Goal: Use online tool/utility: Utilize a website feature to perform a specific function

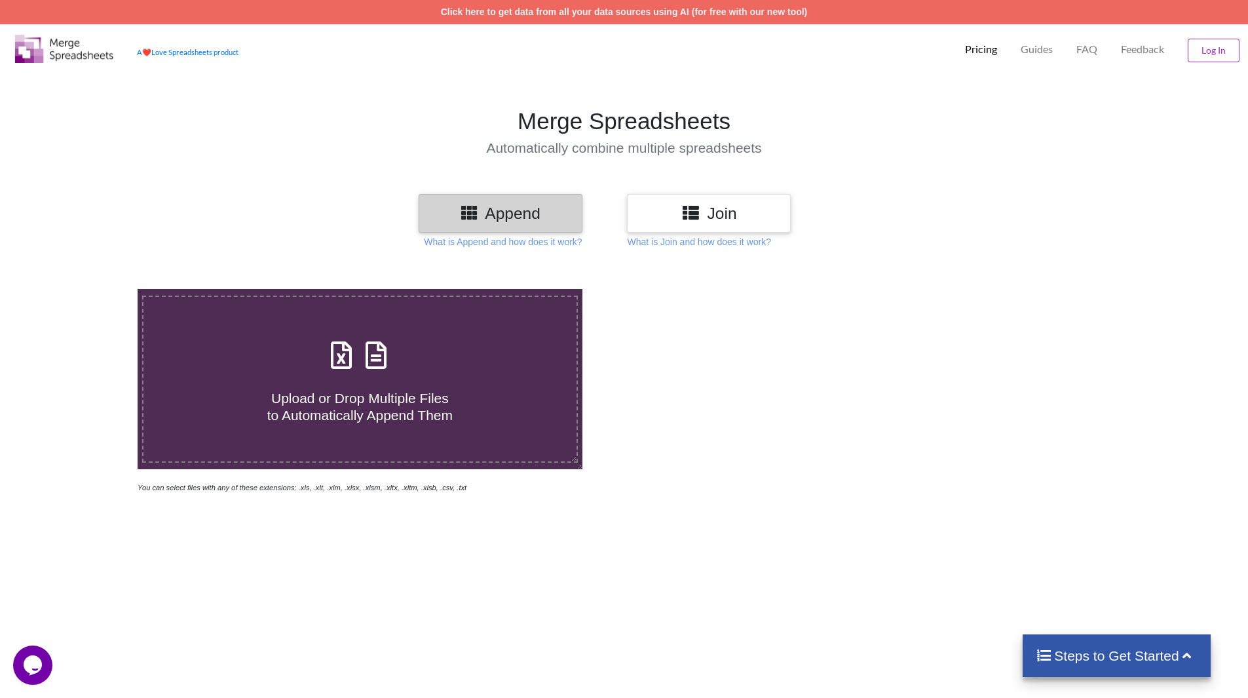
click at [367, 421] on span "Upload or Drop Multiple Files to Automatically Append Them" at bounding box center [359, 405] width 185 height 31
click at [89, 289] on input "Upload or Drop Multiple Files to Automatically Append Them" at bounding box center [89, 289] width 0 height 0
type input "C:\fakepath\PARALLEL-BK-09.xlsx"
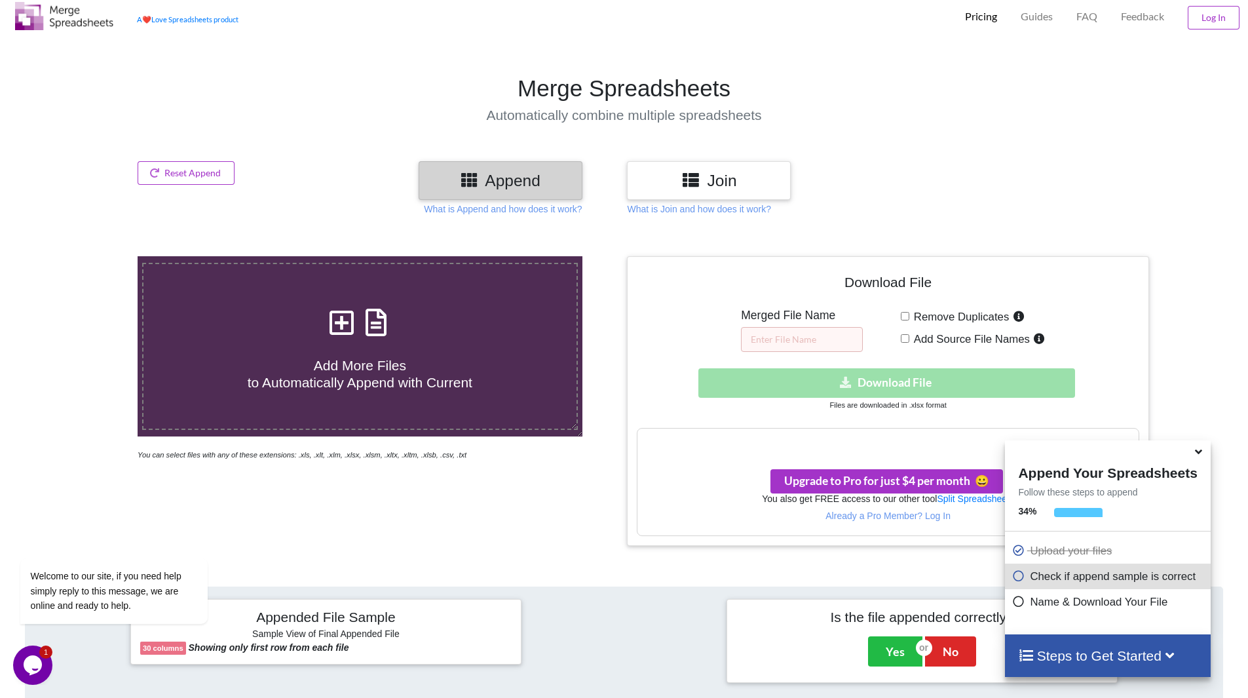
scroll to position [66, 0]
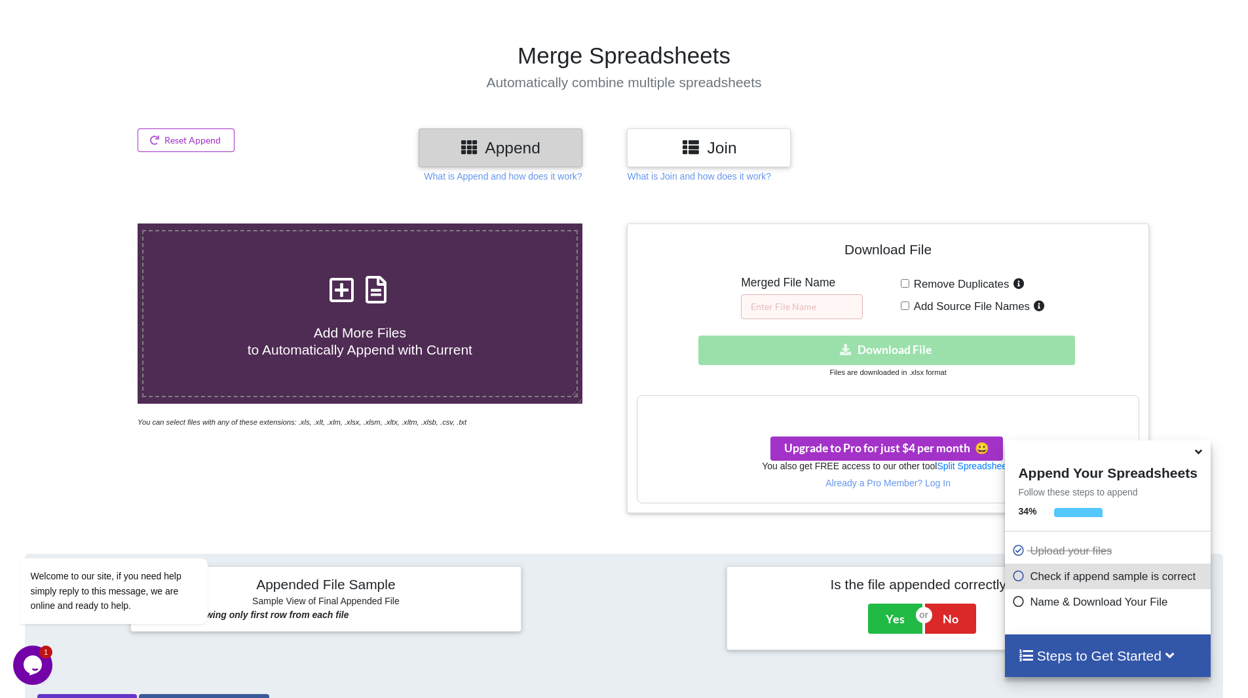
click at [1199, 455] on icon at bounding box center [1199, 449] width 14 height 12
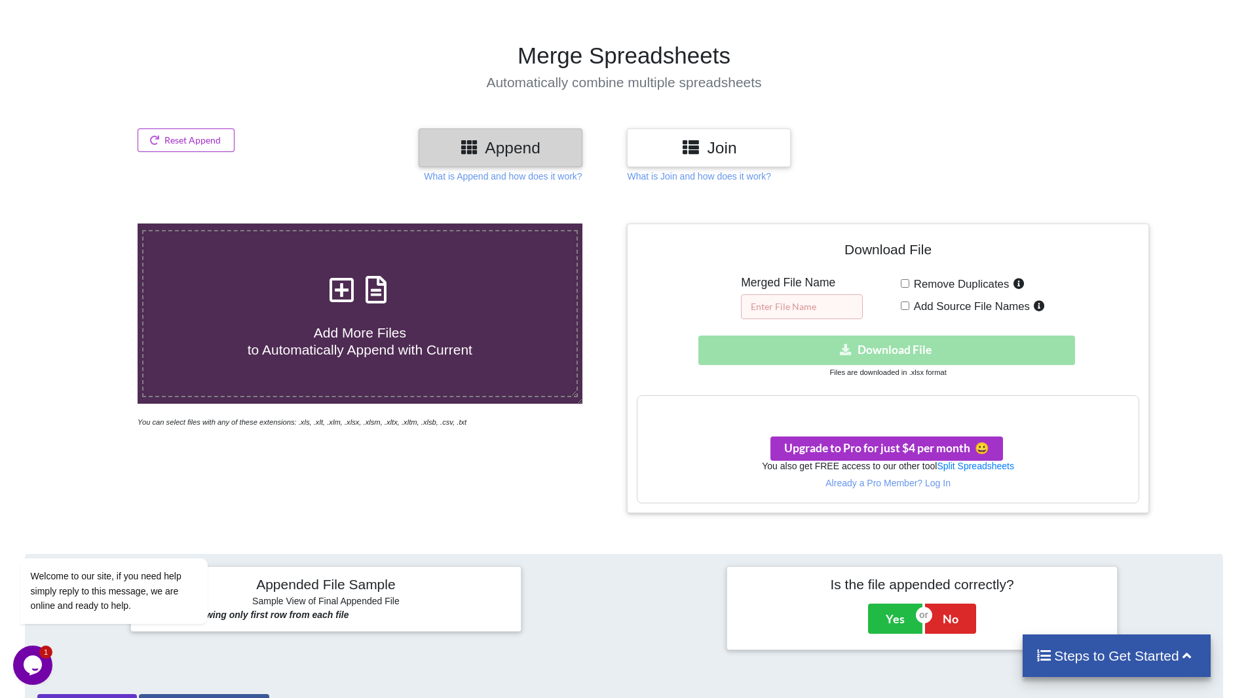
click at [811, 303] on input "text" at bounding box center [802, 306] width 122 height 25
click at [783, 306] on input "text" at bounding box center [802, 306] width 122 height 25
paste input "SSG Parallal"
type input "SSG Parallal"
click at [858, 348] on div "Download hidden Download File" at bounding box center [888, 349] width 502 height 29
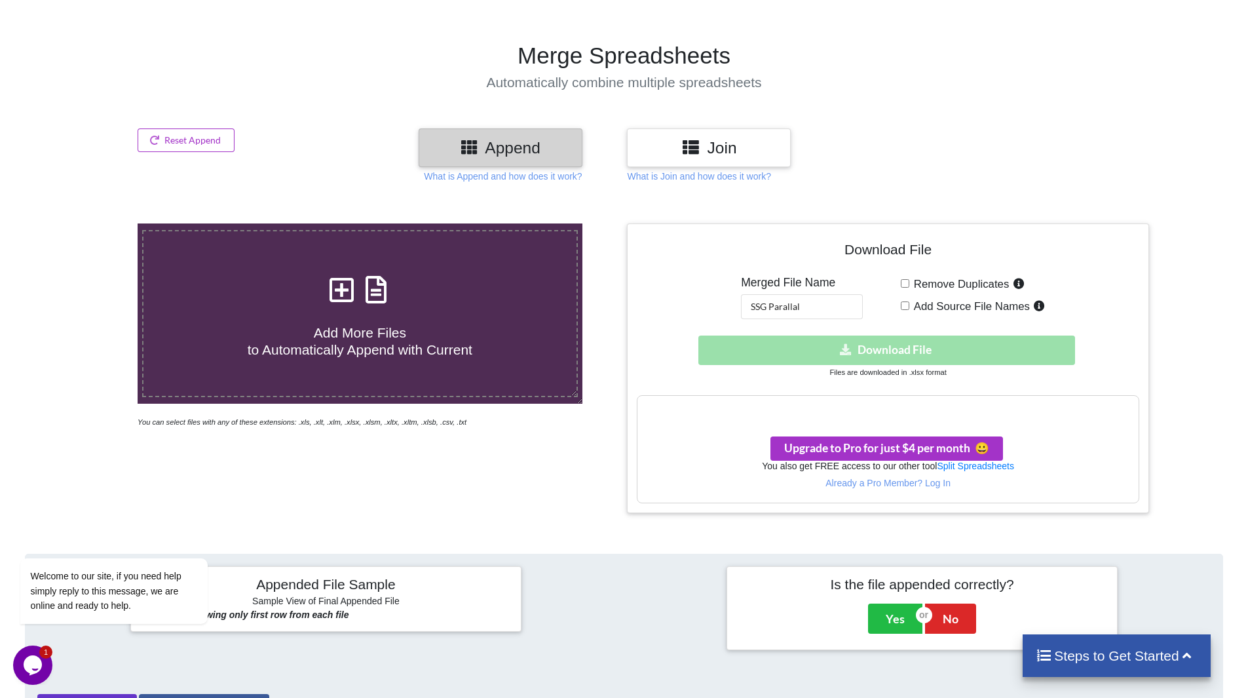
click at [845, 415] on h3 "Your files are more than 1 MB" at bounding box center [887, 409] width 500 height 14
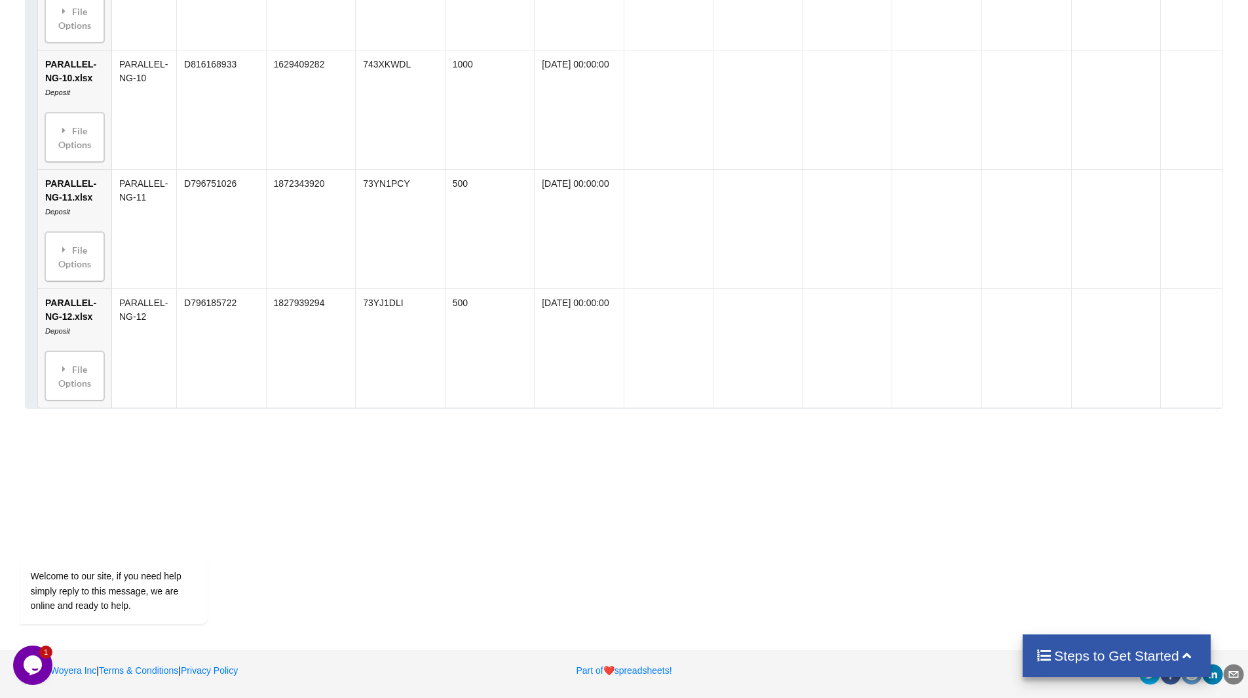
scroll to position [0, 0]
